Goal: Information Seeking & Learning: Learn about a topic

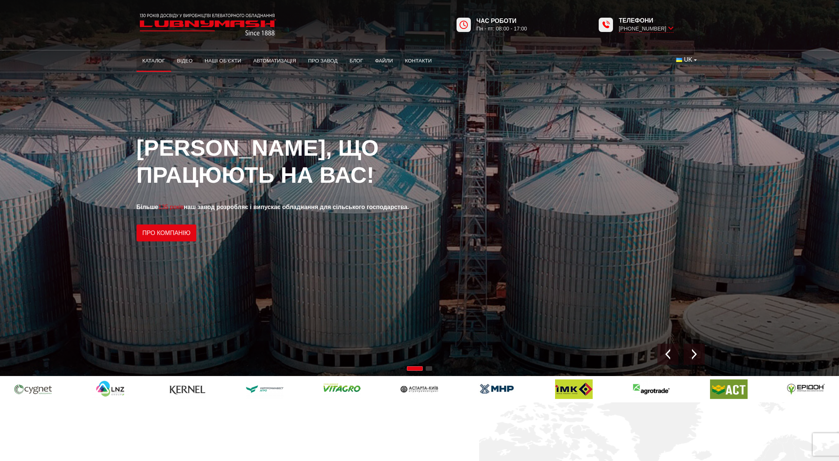
click at [161, 63] on link "Каталог" at bounding box center [154, 61] width 35 height 17
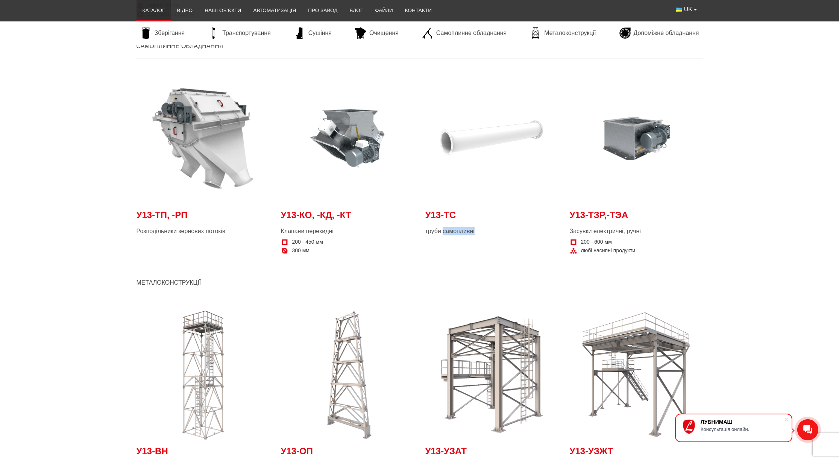
scroll to position [1491, 0]
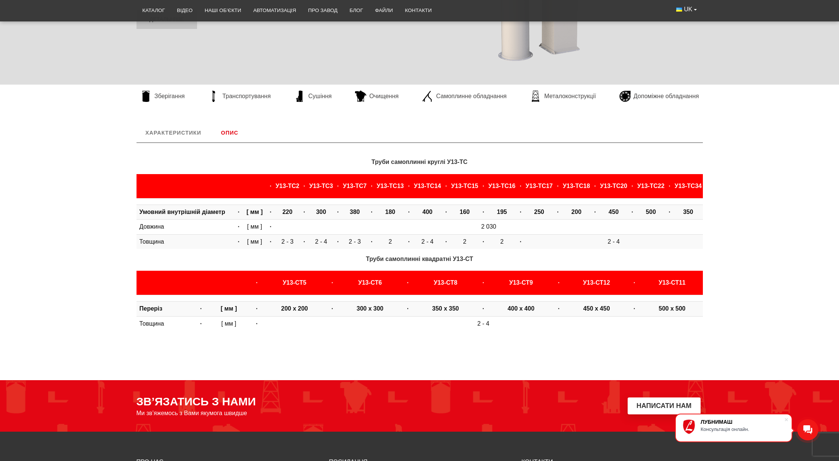
scroll to position [314, 0]
